Goal: Information Seeking & Learning: Learn about a topic

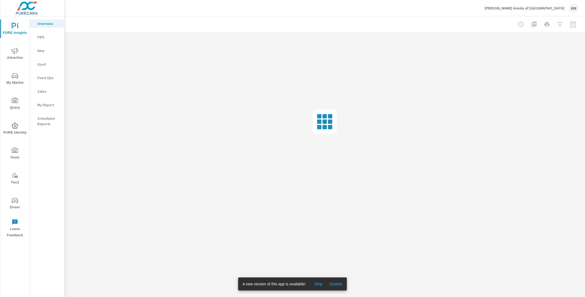
click at [334, 283] on span "Update" at bounding box center [335, 284] width 13 height 5
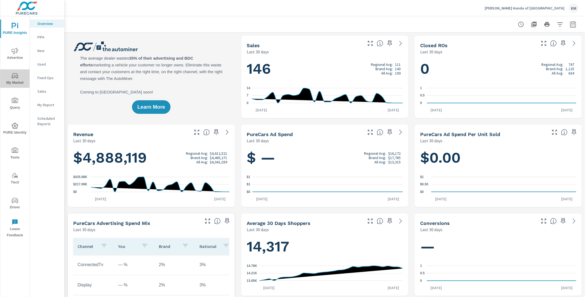
click at [12, 79] on span "My Market" at bounding box center [15, 79] width 26 height 13
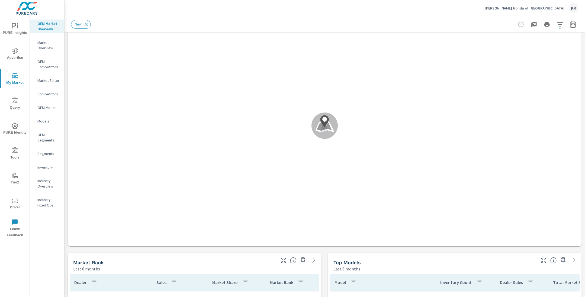
scroll to position [51, 0]
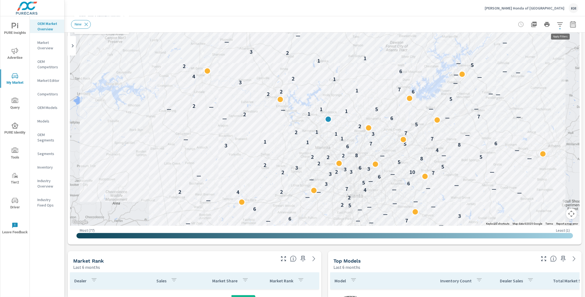
click at [558, 25] on icon "button" at bounding box center [560, 24] width 7 height 7
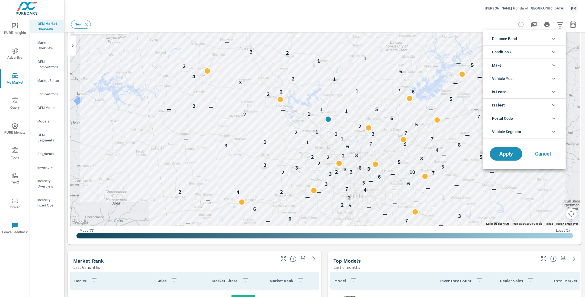
click at [518, 41] on li "Distance Band" at bounding box center [524, 38] width 82 height 13
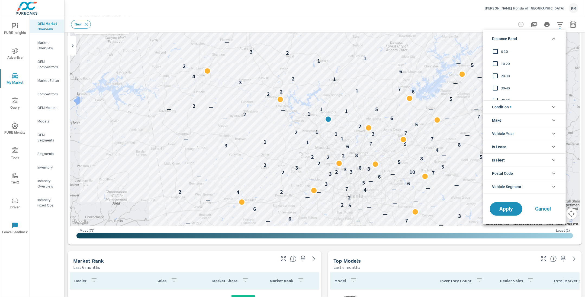
click at [509, 54] on span "0-10" at bounding box center [530, 51] width 59 height 7
click at [508, 63] on span "10-20" at bounding box center [530, 63] width 59 height 7
click at [507, 80] on div "20-30" at bounding box center [523, 76] width 81 height 12
click at [502, 207] on span "Apply" at bounding box center [506, 208] width 22 height 5
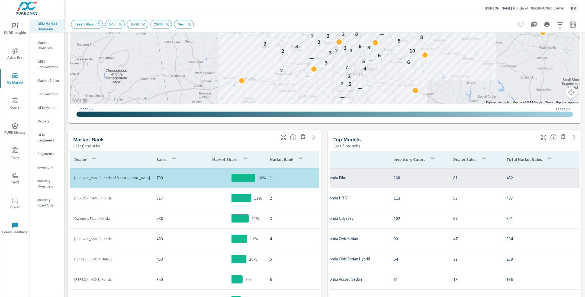
scroll to position [41, 21]
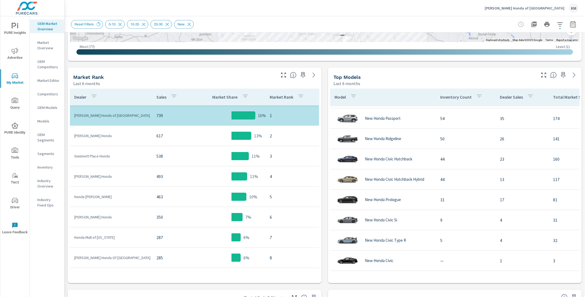
scroll to position [239, 0]
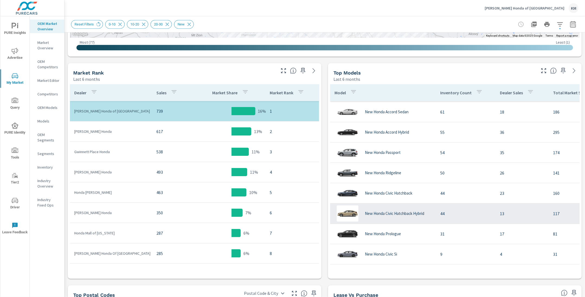
scroll to position [120, 0]
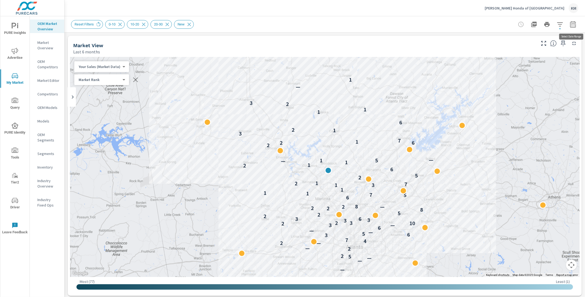
click at [572, 22] on icon "button" at bounding box center [573, 24] width 6 height 7
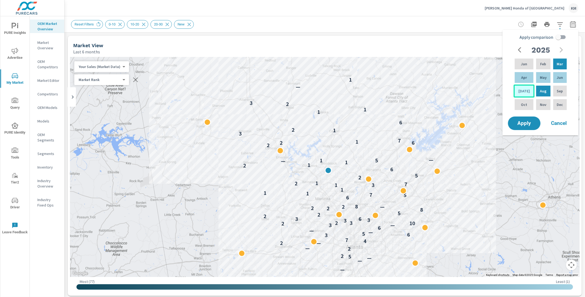
click at [528, 93] on div "Jul" at bounding box center [524, 91] width 21 height 13
click at [540, 61] on p "Feb" at bounding box center [543, 63] width 6 height 5
click at [557, 37] on input "Apply comparison" at bounding box center [558, 37] width 31 height 10
checkbox input "true"
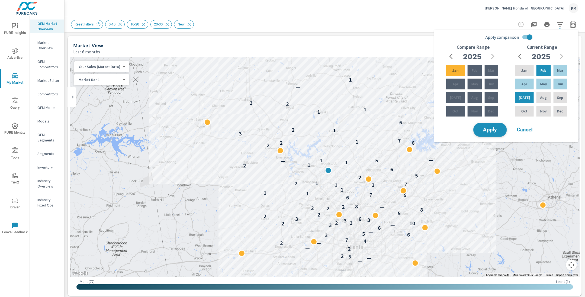
click at [497, 126] on button "Apply" at bounding box center [490, 130] width 34 height 14
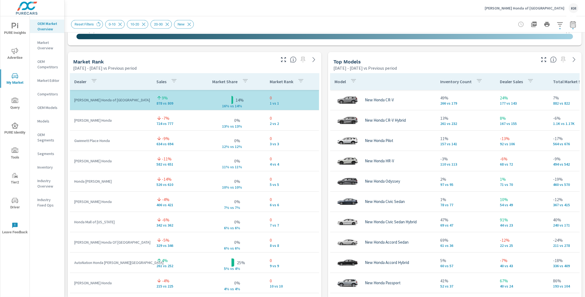
scroll to position [342, 0]
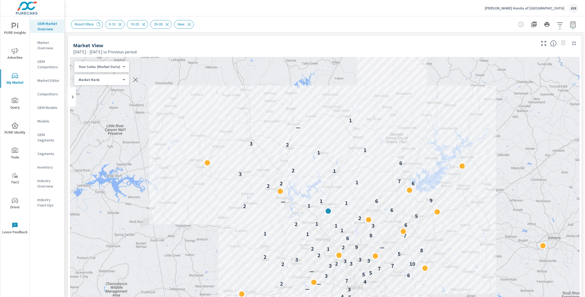
click at [320, 21] on div "Reset Filters 0-10 10-20 20-30 New" at bounding box center [287, 24] width 432 height 9
click at [555, 12] on div "Hennessy Honda of Woodstock KM" at bounding box center [532, 8] width 94 height 10
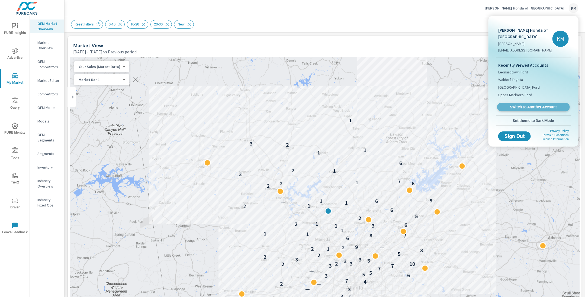
click at [518, 106] on span "Switch to Another Account" at bounding box center [533, 107] width 66 height 5
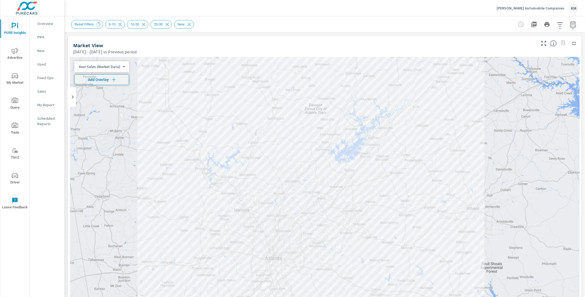
click at [48, 165] on div "Overview PIPA New Used Fixed Ops Sales My Report Scheduled Reports" at bounding box center [47, 156] width 34 height 281
click at [555, 11] on div "Hennessy Automobile Companies KM" at bounding box center [538, 8] width 82 height 10
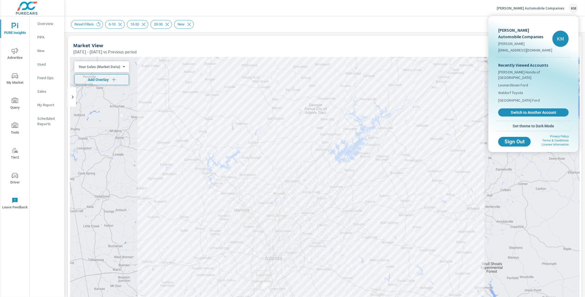
click at [472, 8] on div at bounding box center [292, 148] width 585 height 297
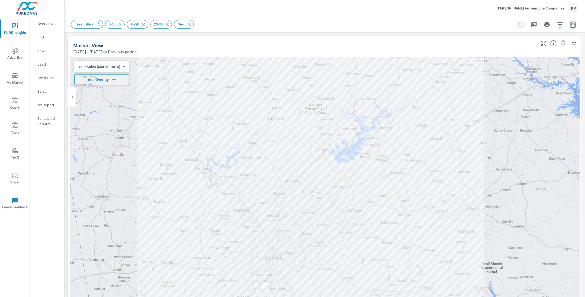
click at [237, 15] on div "Hennessy Automobile Companies KM" at bounding box center [325, 8] width 508 height 16
click at [427, 23] on div "Reset Filters 0-10 10-20 20-30 New" at bounding box center [287, 24] width 432 height 9
click at [405, 24] on div "Reset Filters 0-10 10-20 20-30 New" at bounding box center [287, 24] width 432 height 9
